Goal: Complete application form

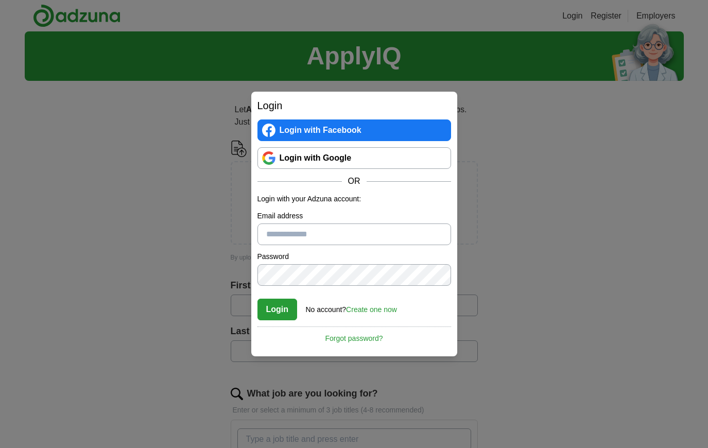
click at [348, 236] on input "Email address" at bounding box center [354, 234] width 194 height 22
click at [382, 311] on link "Create one now" at bounding box center [371, 309] width 51 height 8
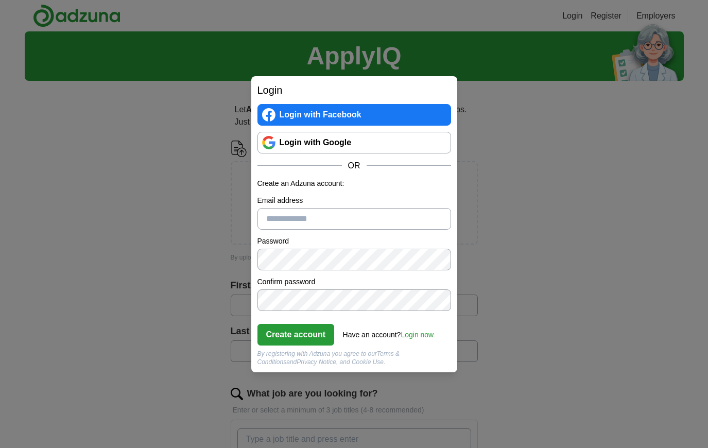
click at [330, 224] on input "Email address" at bounding box center [354, 219] width 194 height 22
type input "**********"
click at [296, 334] on button "Create account" at bounding box center [295, 335] width 77 height 22
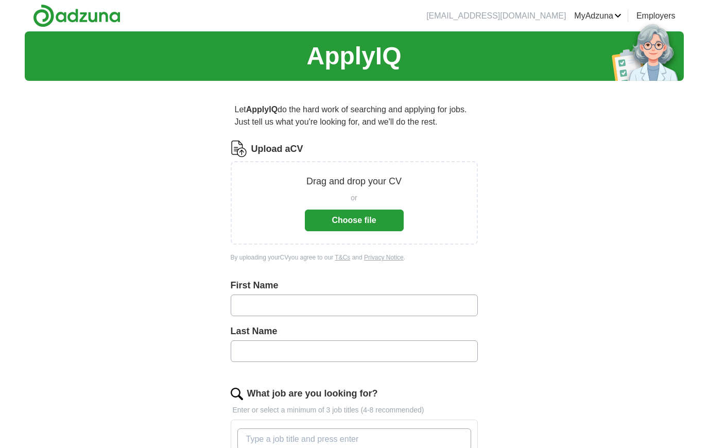
click at [344, 223] on button "Choose file" at bounding box center [354, 221] width 99 height 22
click at [385, 224] on button "Choose file" at bounding box center [354, 221] width 99 height 22
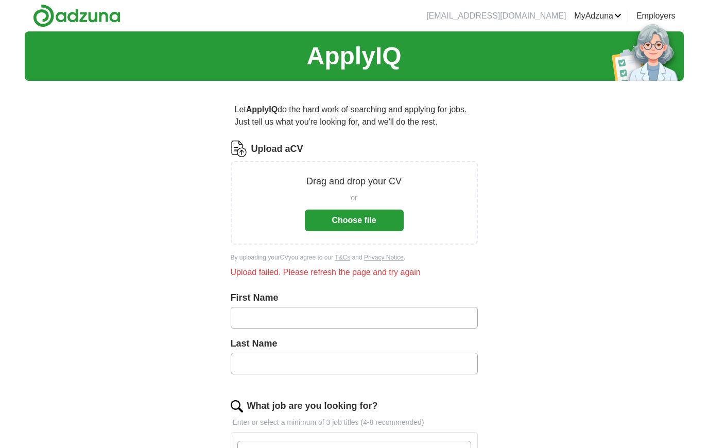
click at [338, 214] on button "Choose file" at bounding box center [354, 221] width 99 height 22
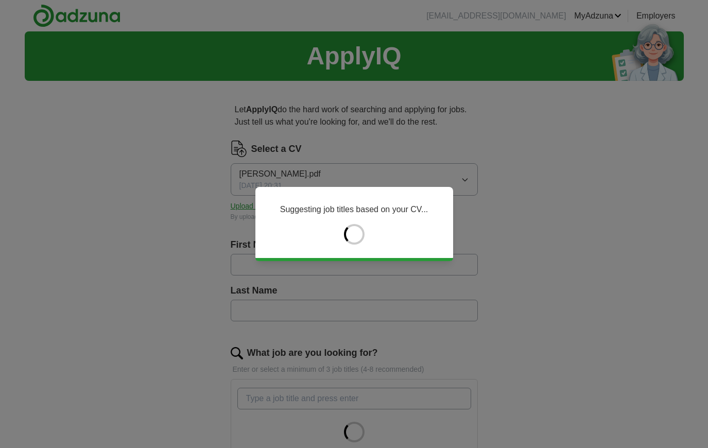
type input "*****"
type input "****"
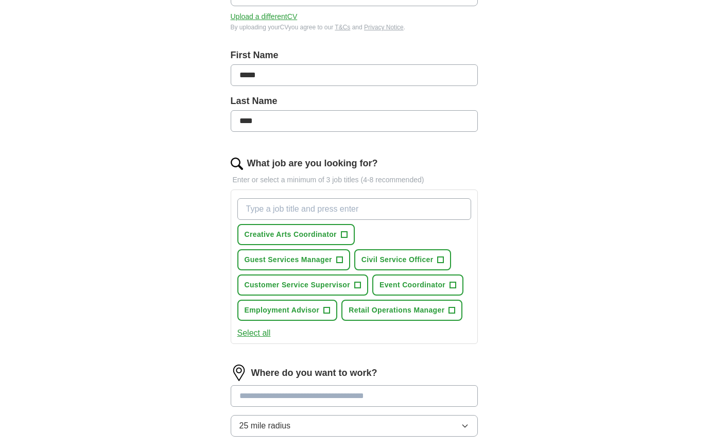
scroll to position [196, 0]
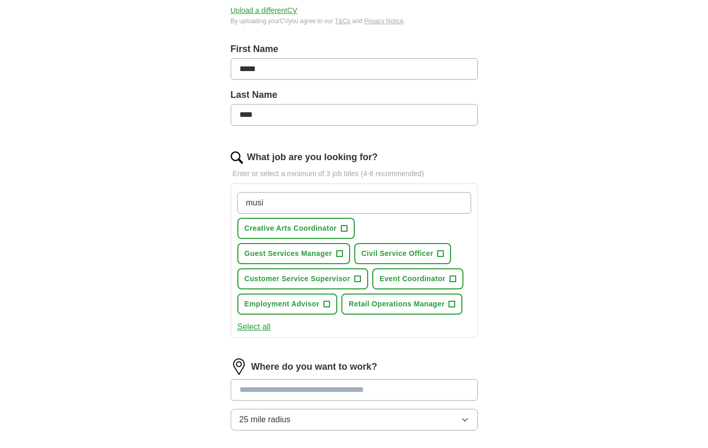
type input "music"
type input "&"
type input "A&R"
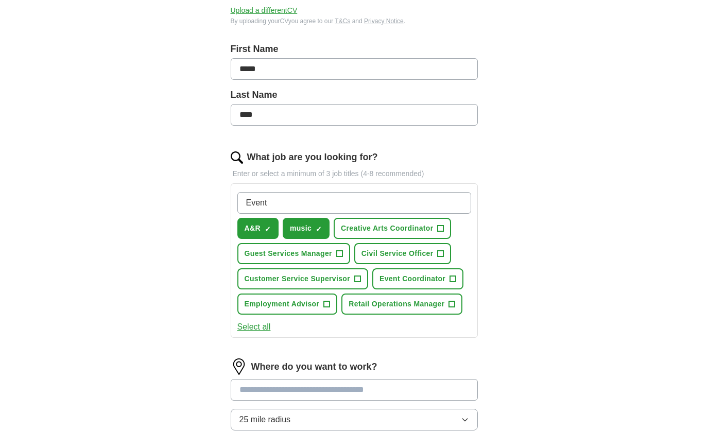
type input "Events"
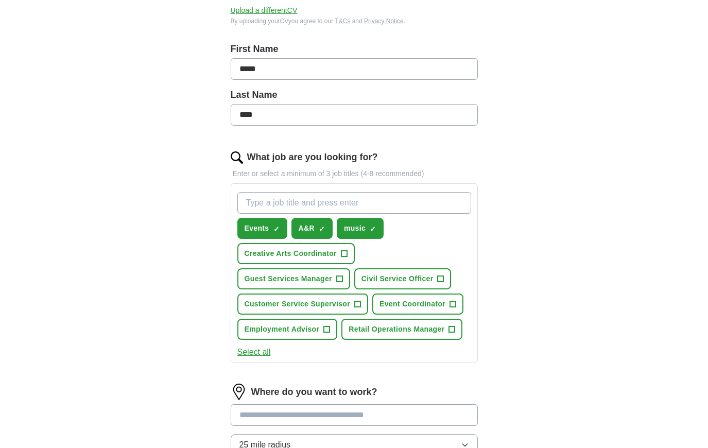
click at [343, 255] on span "+" at bounding box center [344, 254] width 6 height 8
click at [402, 314] on button "Event Coordinator +" at bounding box center [417, 303] width 91 height 21
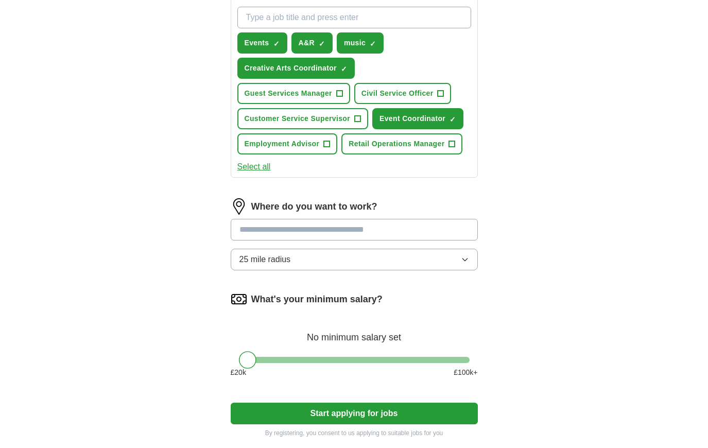
scroll to position [391, 0]
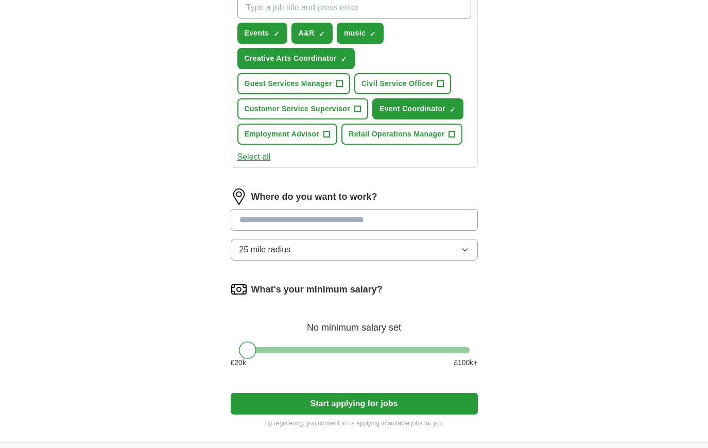
click at [346, 228] on input at bounding box center [354, 220] width 247 height 22
type input "*****"
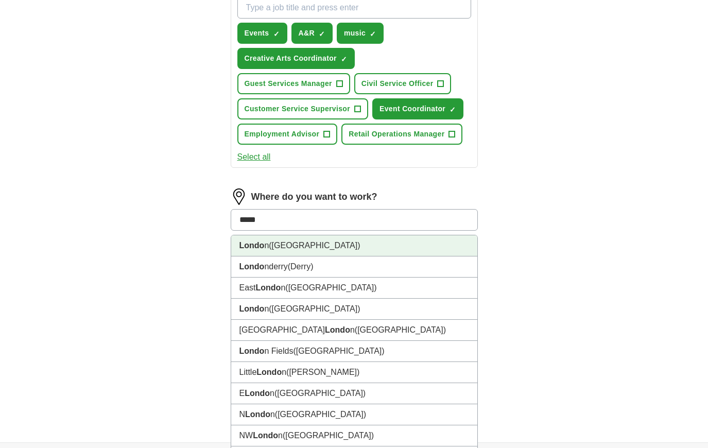
click at [299, 247] on li "Londo n (UK)" at bounding box center [354, 245] width 246 height 21
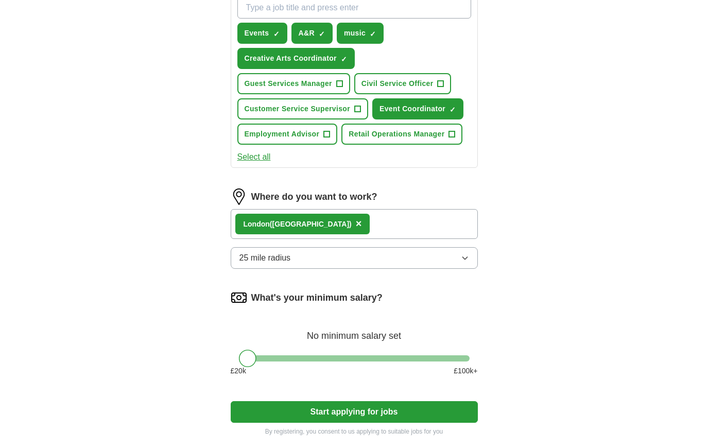
click at [304, 254] on button "25 mile radius" at bounding box center [354, 258] width 247 height 22
click at [544, 274] on div "ApplyIQ Let ApplyIQ do the hard work of searching and applying for jobs. Just t…" at bounding box center [354, 46] width 659 height 810
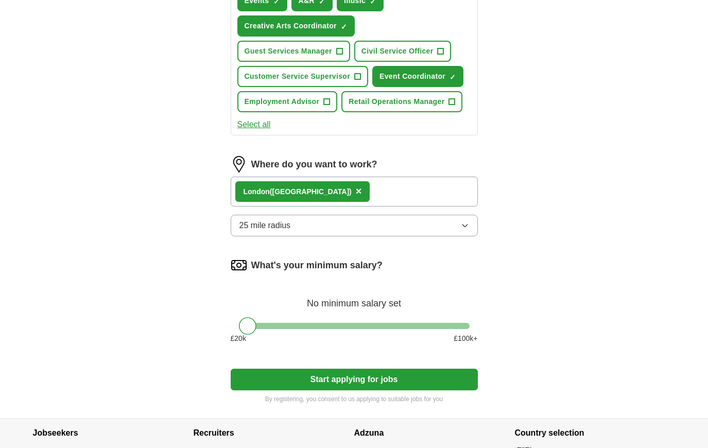
scroll to position [426, 0]
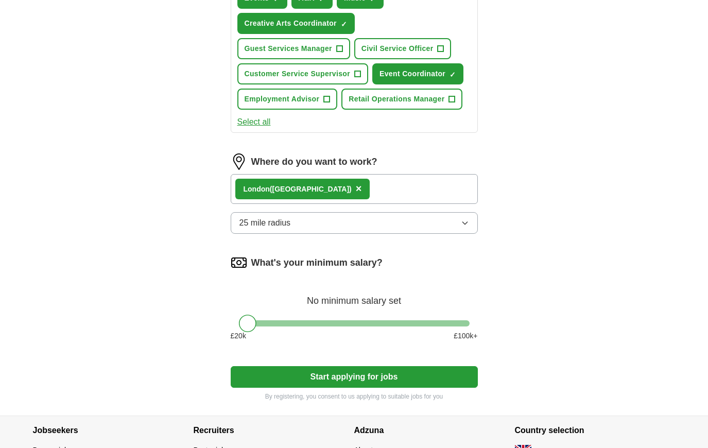
click at [321, 321] on div at bounding box center [354, 323] width 231 height 6
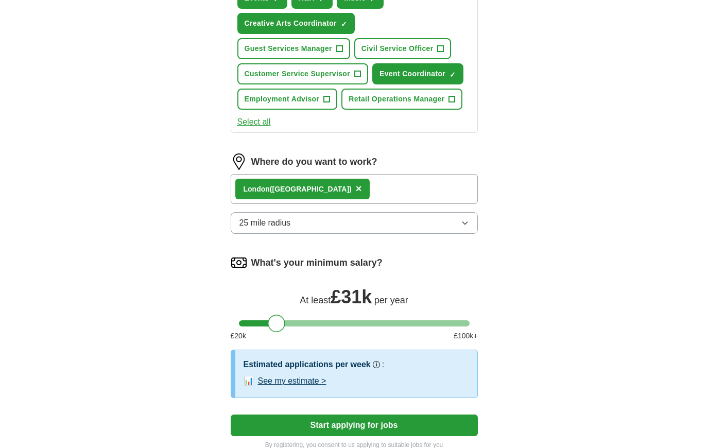
drag, startPoint x: 321, startPoint y: 321, endPoint x: 275, endPoint y: 324, distance: 46.0
click at [275, 324] on div at bounding box center [277, 324] width 18 height 18
click at [273, 325] on div at bounding box center [274, 324] width 18 height 18
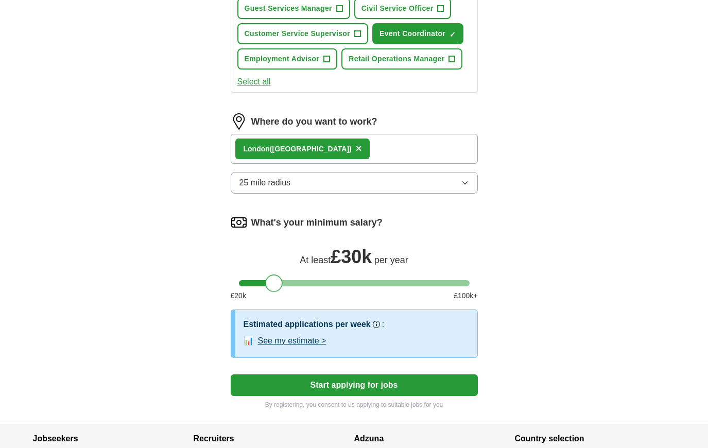
scroll to position [475, 0]
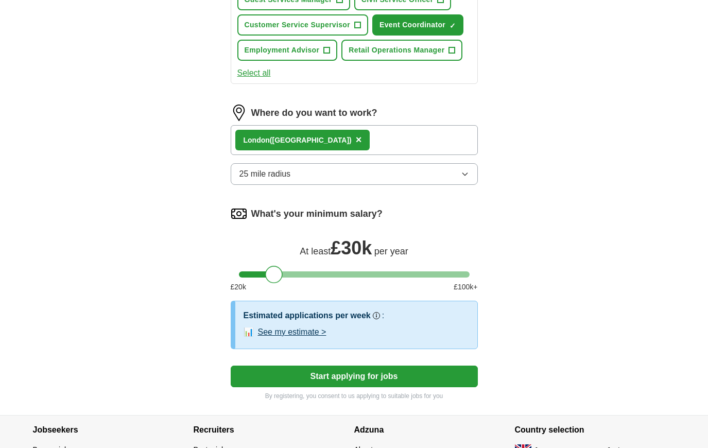
click at [312, 316] on h3 "Estimated applications per week" at bounding box center [306, 315] width 127 height 12
click at [312, 327] on button "See my estimate >" at bounding box center [292, 332] width 68 height 12
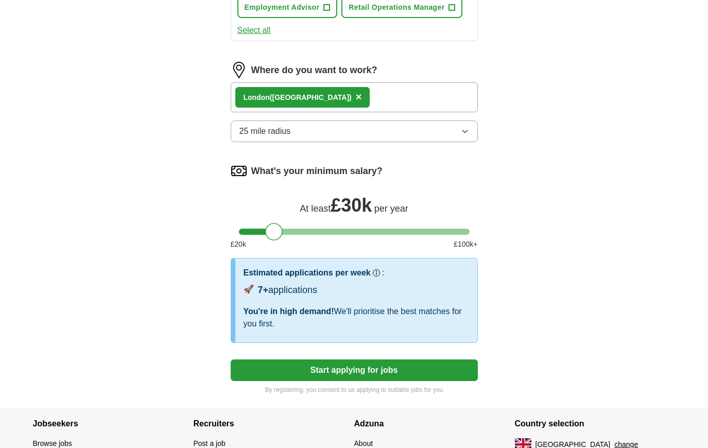
scroll to position [520, 0]
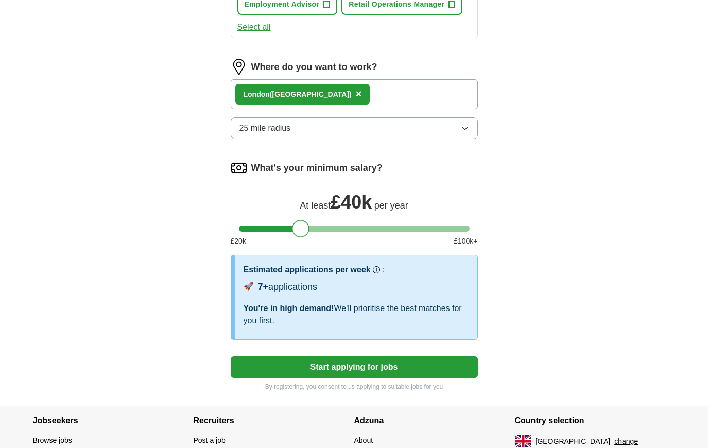
drag, startPoint x: 274, startPoint y: 227, endPoint x: 304, endPoint y: 225, distance: 29.4
click at [303, 225] on div at bounding box center [301, 229] width 18 height 18
drag, startPoint x: 304, startPoint y: 225, endPoint x: 223, endPoint y: 225, distance: 80.8
click at [289, 233] on div "What's your minimum salary? At least £ 20k per year £ 20 k £ 100 k+" at bounding box center [354, 207] width 247 height 95
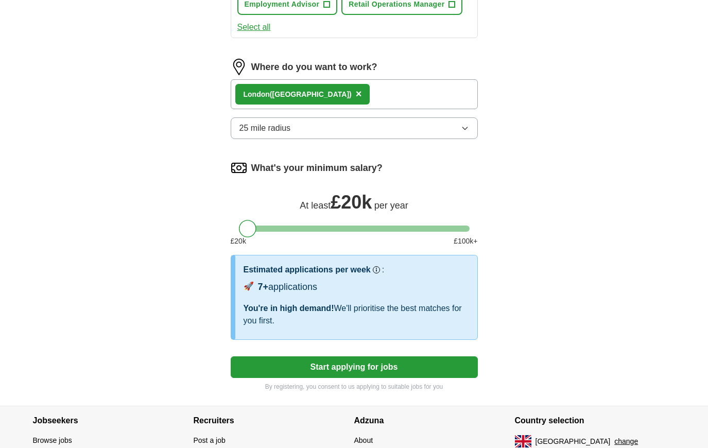
click at [290, 229] on div at bounding box center [354, 228] width 231 height 6
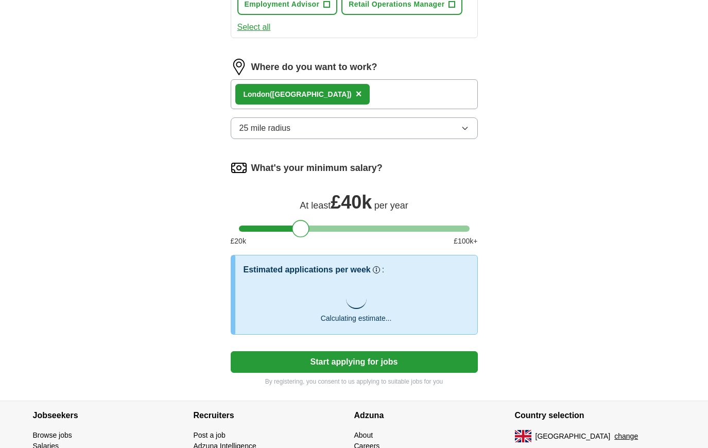
drag, startPoint x: 291, startPoint y: 229, endPoint x: 301, endPoint y: 228, distance: 10.3
click at [301, 228] on div at bounding box center [301, 229] width 18 height 18
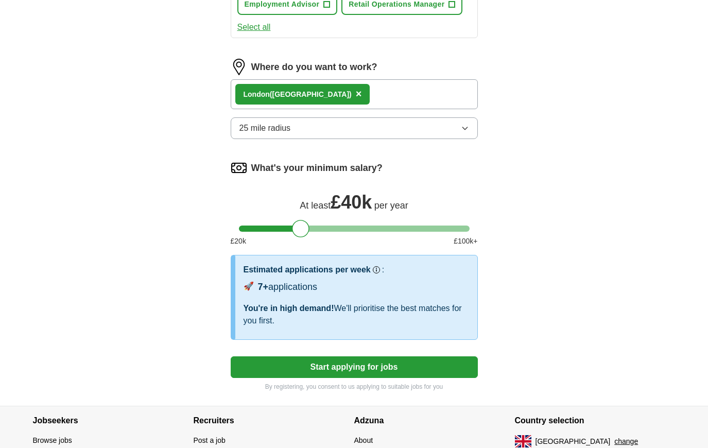
click at [385, 361] on button "Start applying for jobs" at bounding box center [354, 367] width 247 height 22
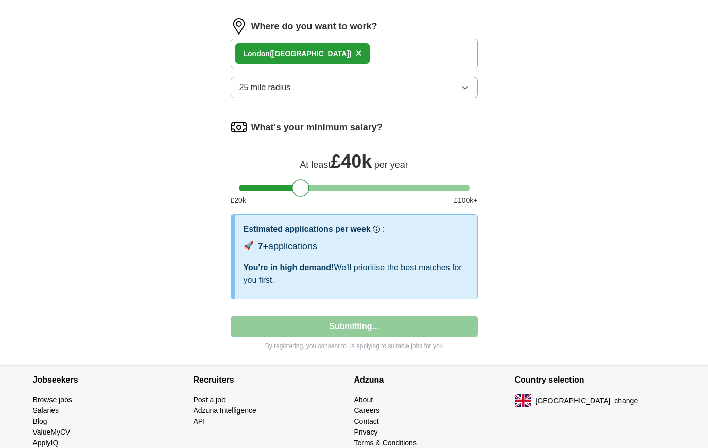
select select "**"
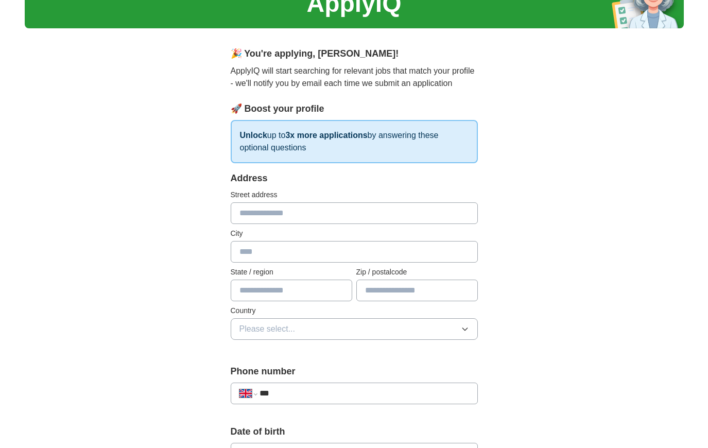
scroll to position [57, 0]
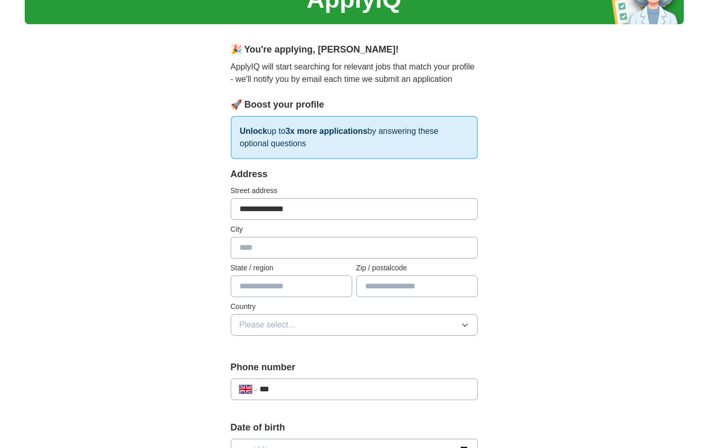
type input "**********"
type input "******"
type input "*******"
click at [273, 330] on span "Please select..." at bounding box center [267, 325] width 56 height 12
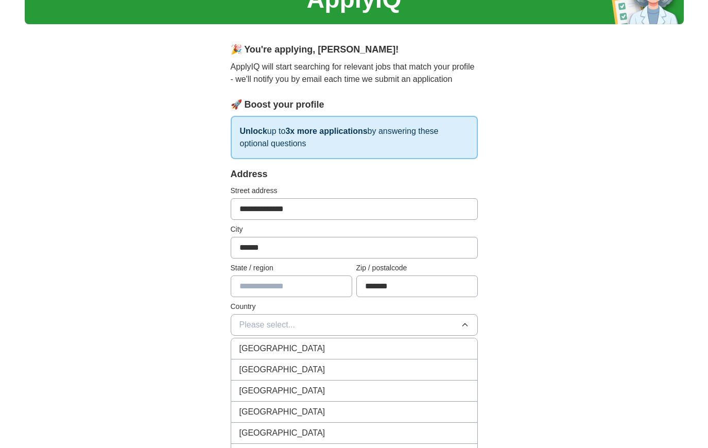
click at [274, 346] on span "[GEOGRAPHIC_DATA]" at bounding box center [282, 348] width 86 height 12
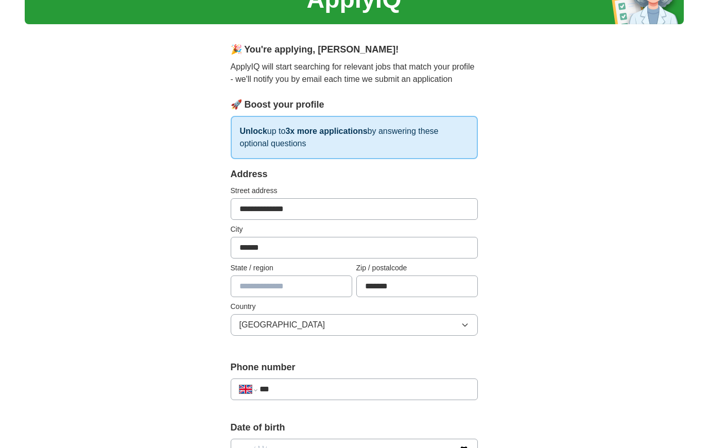
click at [524, 275] on div "**********" at bounding box center [354, 436] width 659 height 923
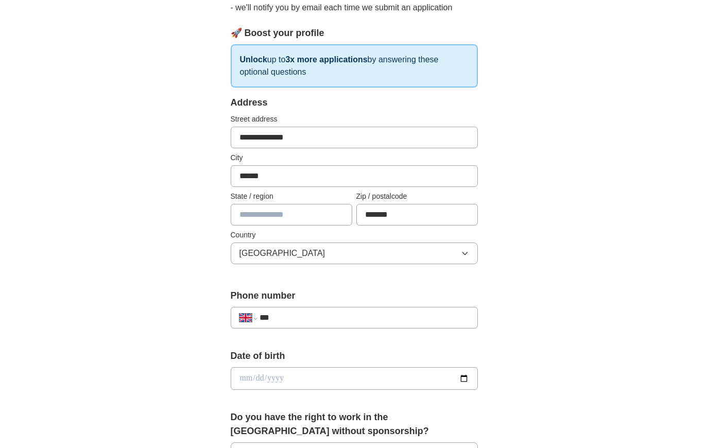
scroll to position [254, 0]
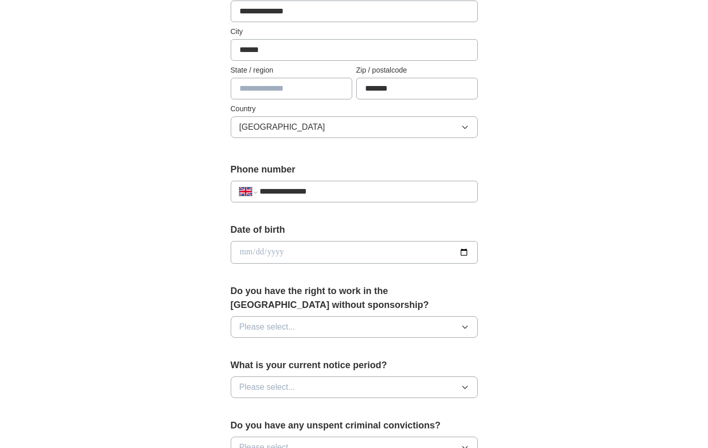
type input "**********"
click at [400, 243] on input "date" at bounding box center [354, 252] width 247 height 23
click at [288, 251] on input "**********" at bounding box center [354, 252] width 247 height 23
type input "**********"
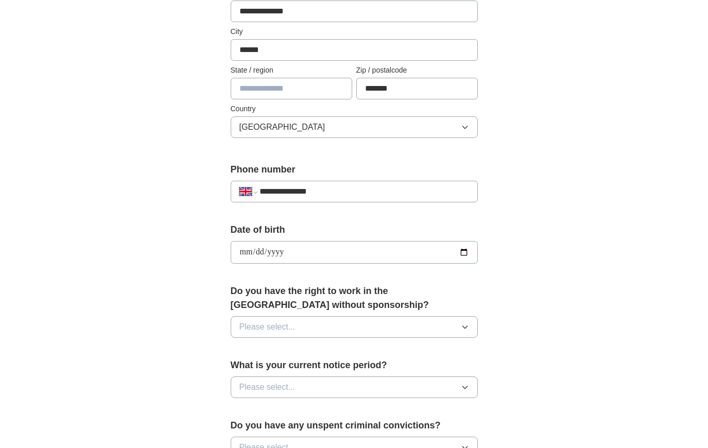
click at [496, 304] on div "**********" at bounding box center [353, 268] width 329 height 866
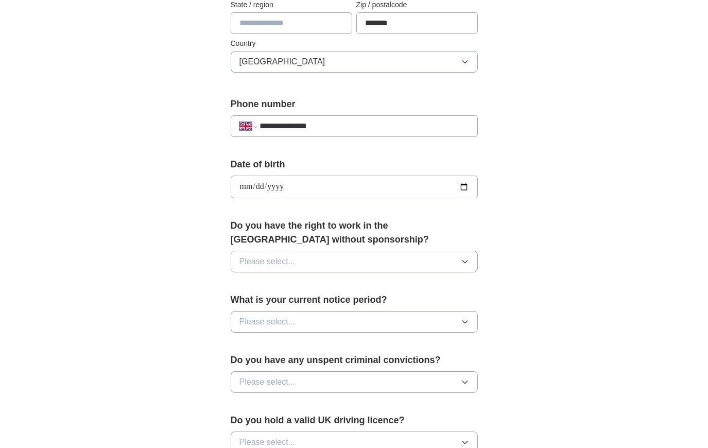
scroll to position [322, 0]
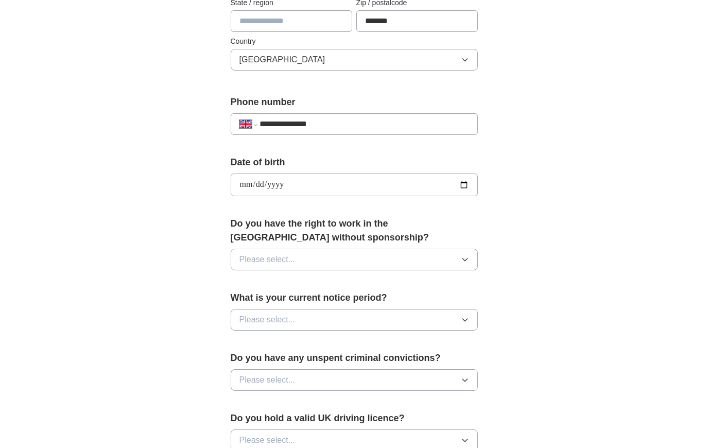
click at [404, 255] on button "Please select..." at bounding box center [354, 260] width 247 height 22
click at [329, 281] on div "Yes" at bounding box center [354, 283] width 230 height 12
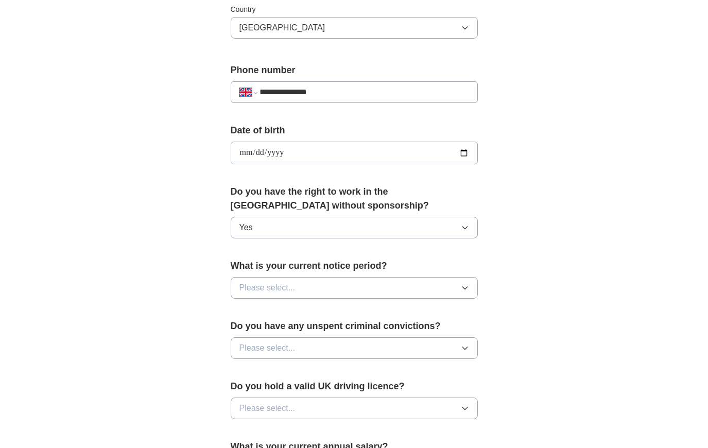
scroll to position [358, 0]
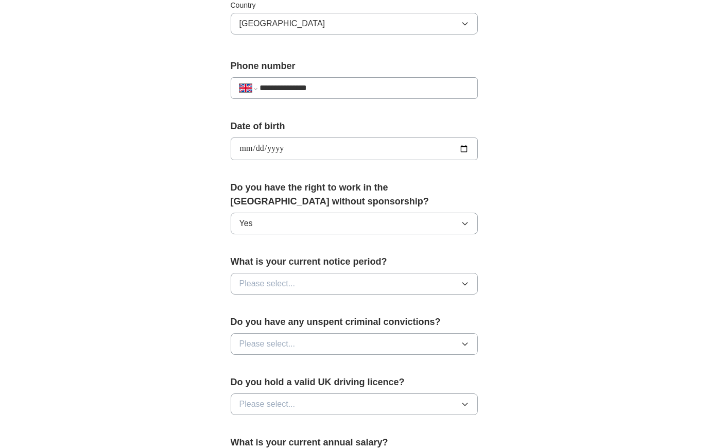
click at [281, 287] on span "Please select..." at bounding box center [267, 283] width 56 height 12
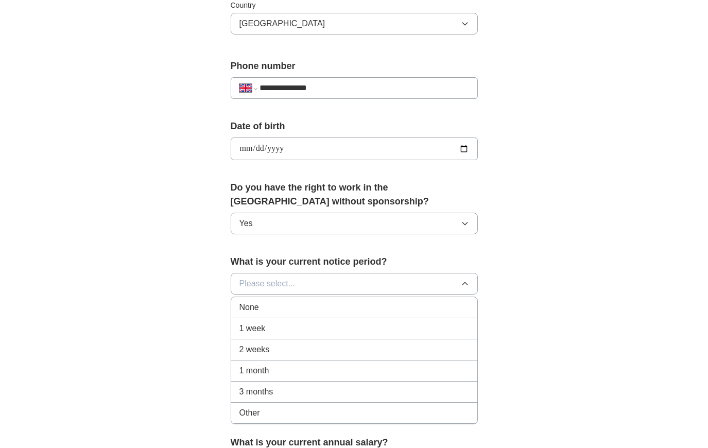
click at [273, 373] on div "1 month" at bounding box center [354, 370] width 230 height 12
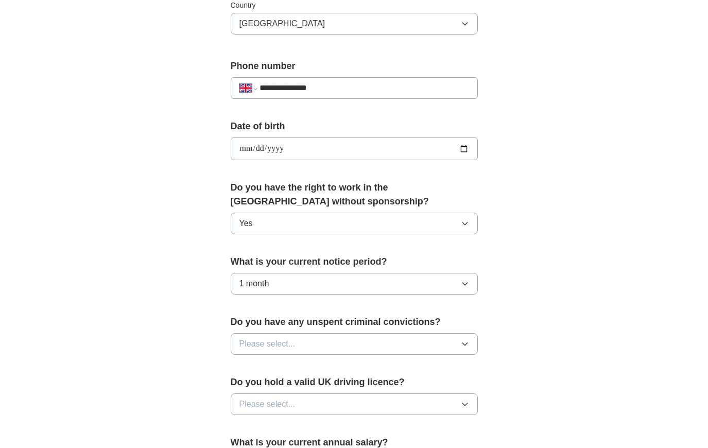
click at [540, 237] on div "**********" at bounding box center [354, 135] width 659 height 923
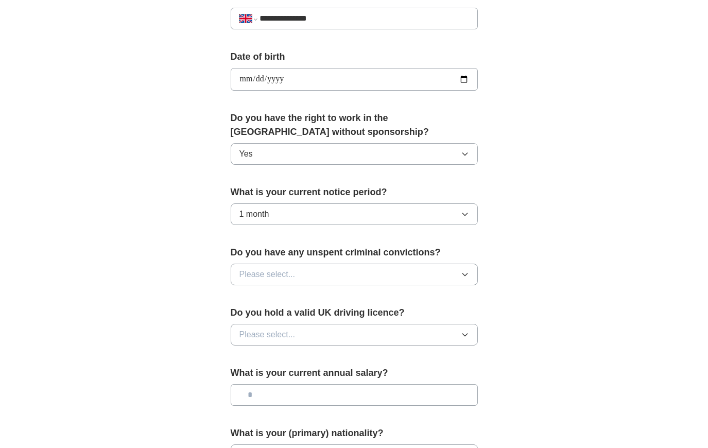
scroll to position [463, 0]
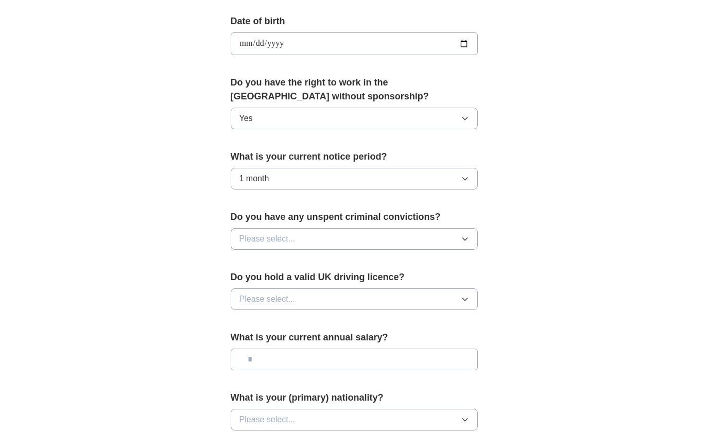
click at [381, 241] on button "Please select..." at bounding box center [354, 239] width 247 height 22
click at [327, 283] on div "No" at bounding box center [354, 283] width 230 height 12
click at [319, 301] on button "Please select..." at bounding box center [354, 299] width 247 height 22
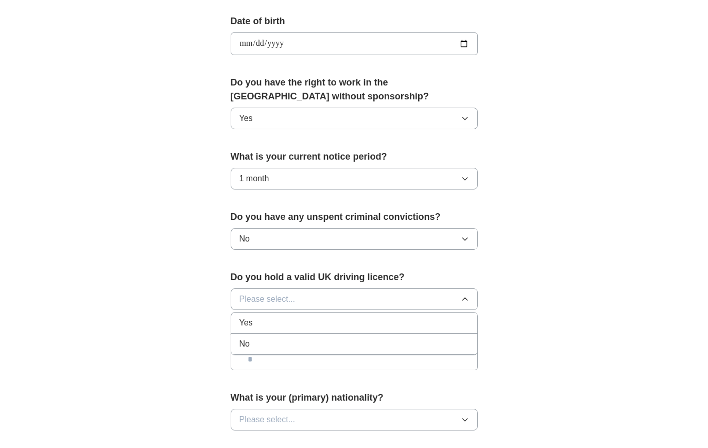
click at [296, 324] on div "Yes" at bounding box center [354, 323] width 230 height 12
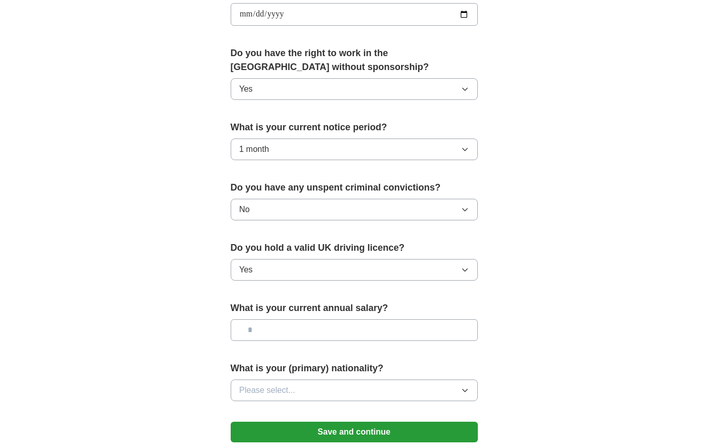
scroll to position [543, 0]
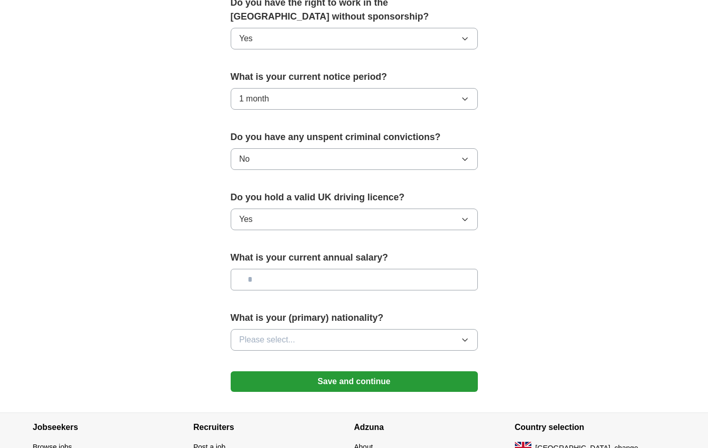
click at [328, 268] on div "What is your current annual salary?" at bounding box center [354, 275] width 247 height 48
click at [328, 277] on input "text" at bounding box center [354, 280] width 247 height 22
type input "**"
type input "***"
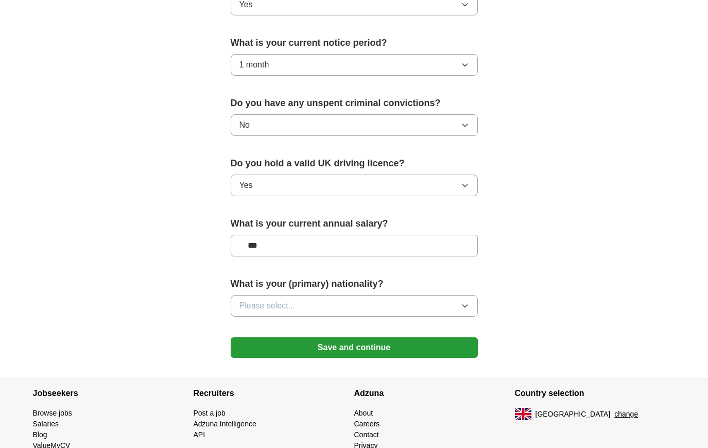
scroll to position [580, 0]
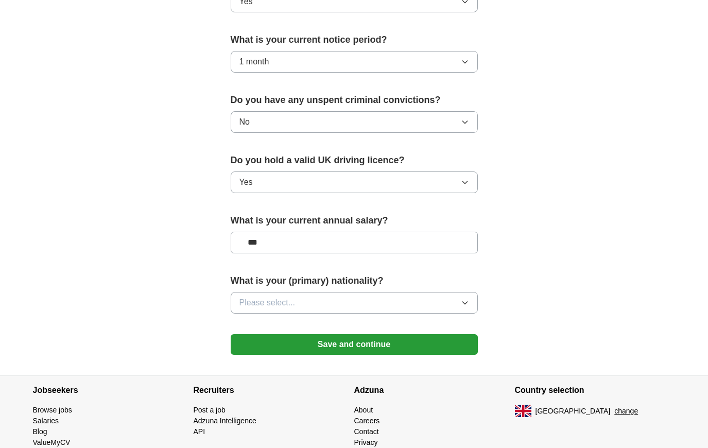
click at [397, 301] on button "Please select..." at bounding box center [354, 303] width 247 height 22
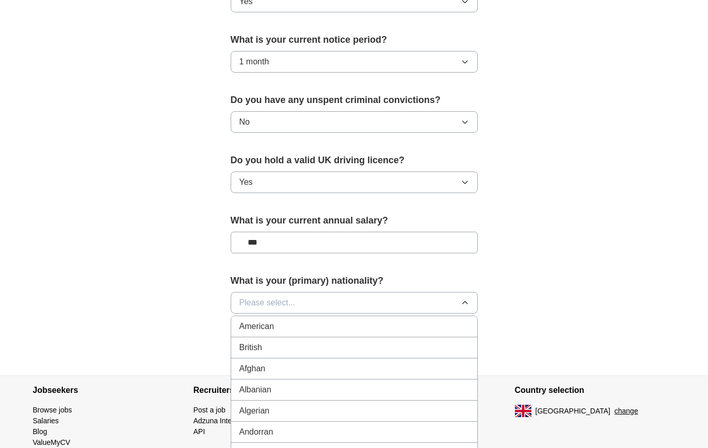
click at [367, 341] on li "British" at bounding box center [354, 347] width 246 height 21
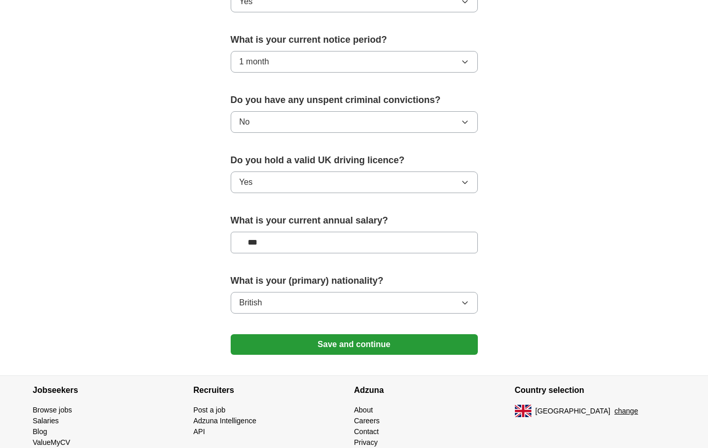
click at [369, 351] on button "Save and continue" at bounding box center [354, 344] width 247 height 21
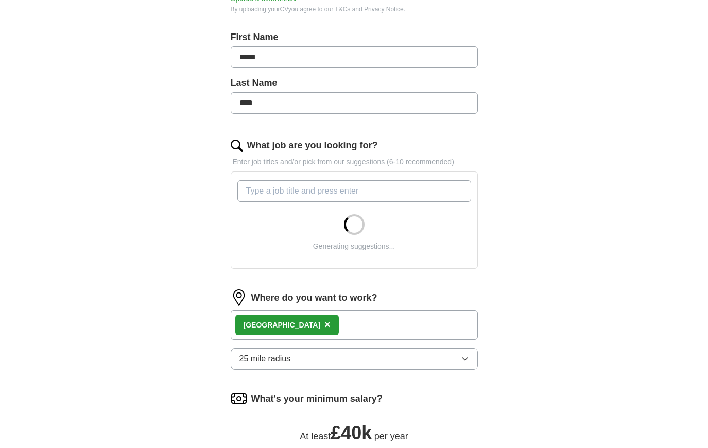
scroll to position [235, 0]
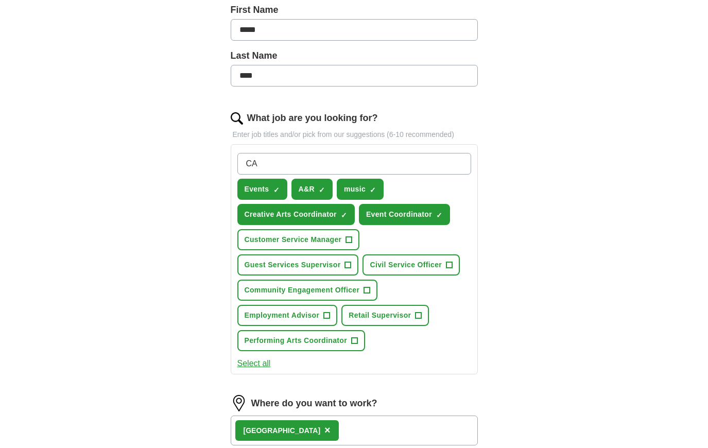
type input "C"
type input "Animal care"
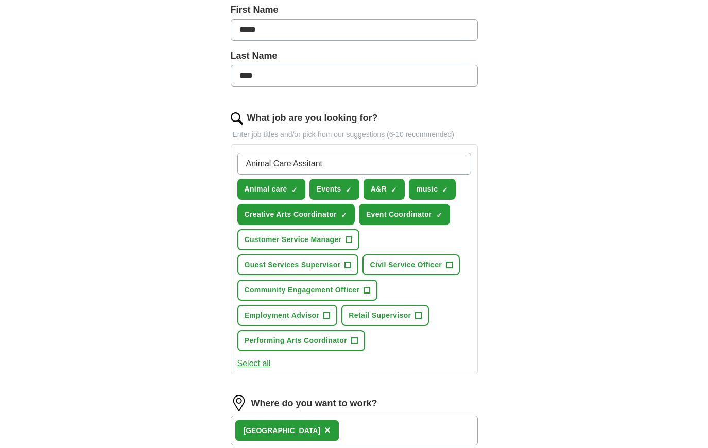
type input "Animal Care Assitant"
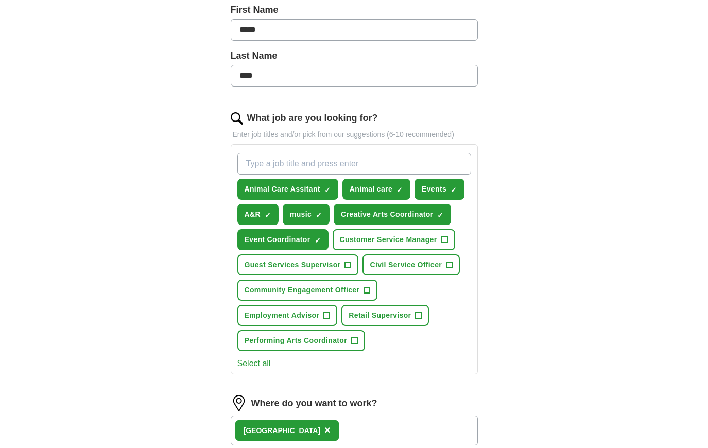
type input "F"
type input "G"
type input "Dog Assistant"
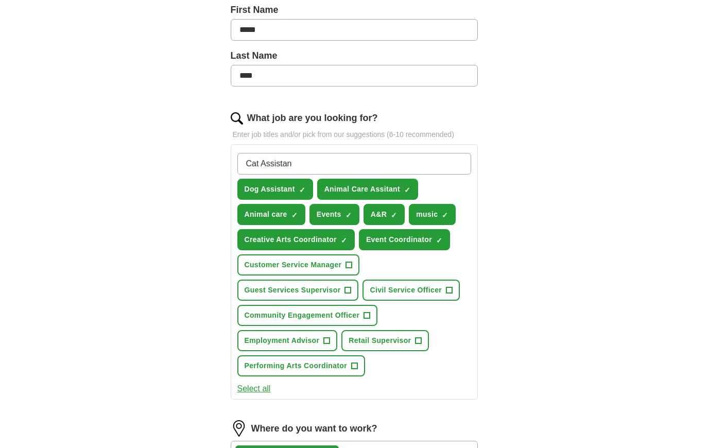
type input "Cat Assistant"
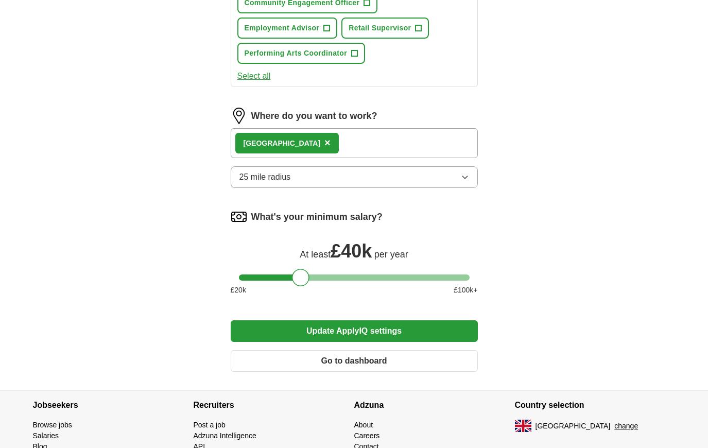
scroll to position [554, 0]
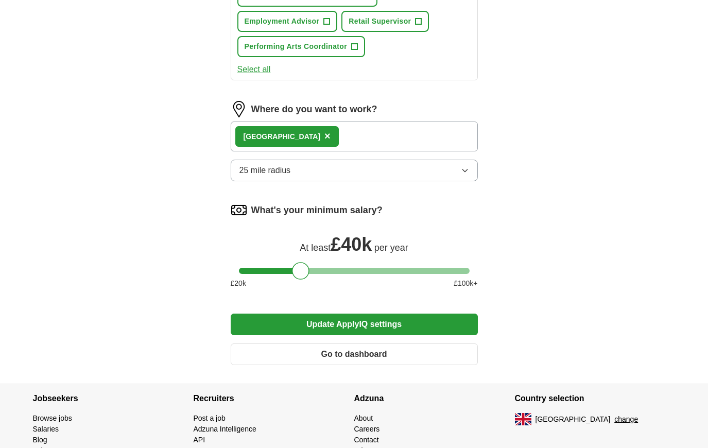
click at [339, 326] on button "Update ApplyIQ settings" at bounding box center [354, 324] width 247 height 22
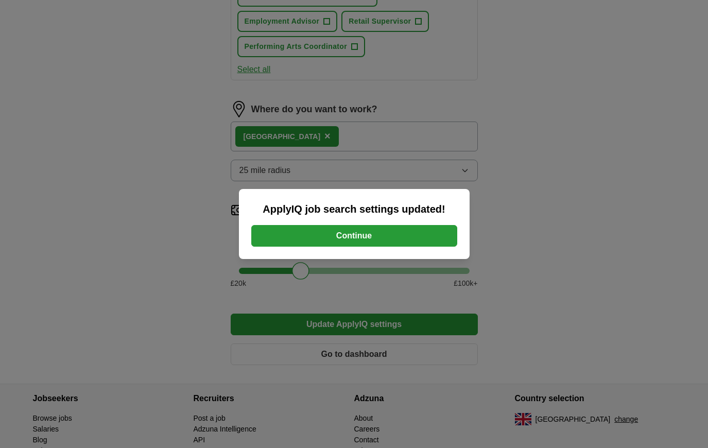
click at [354, 236] on button "Continue" at bounding box center [354, 236] width 206 height 22
